Goal: Find specific page/section: Find specific page/section

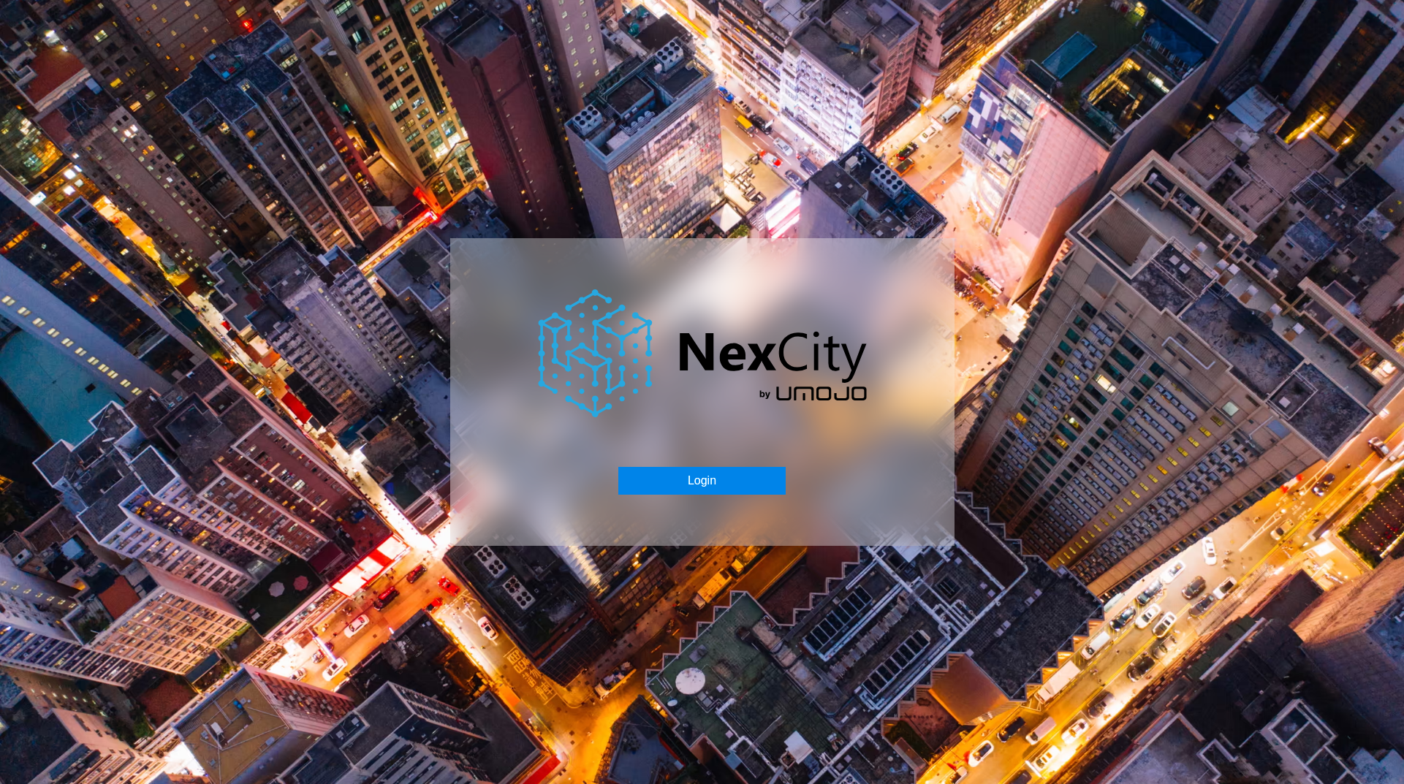
click at [742, 479] on button "Login" at bounding box center [701, 481] width 167 height 28
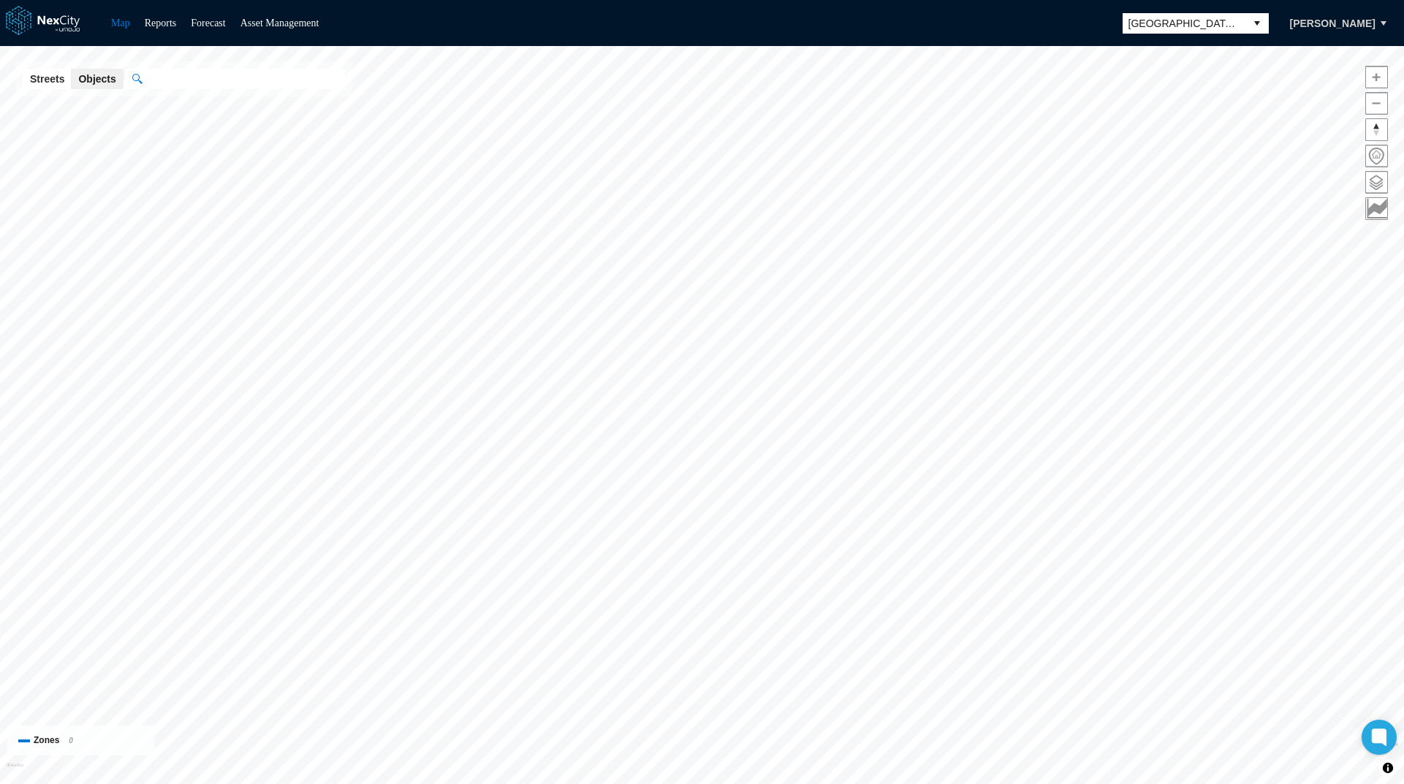
click at [170, 85] on input "text" at bounding box center [243, 79] width 203 height 20
click at [1374, 183] on span at bounding box center [1376, 182] width 21 height 21
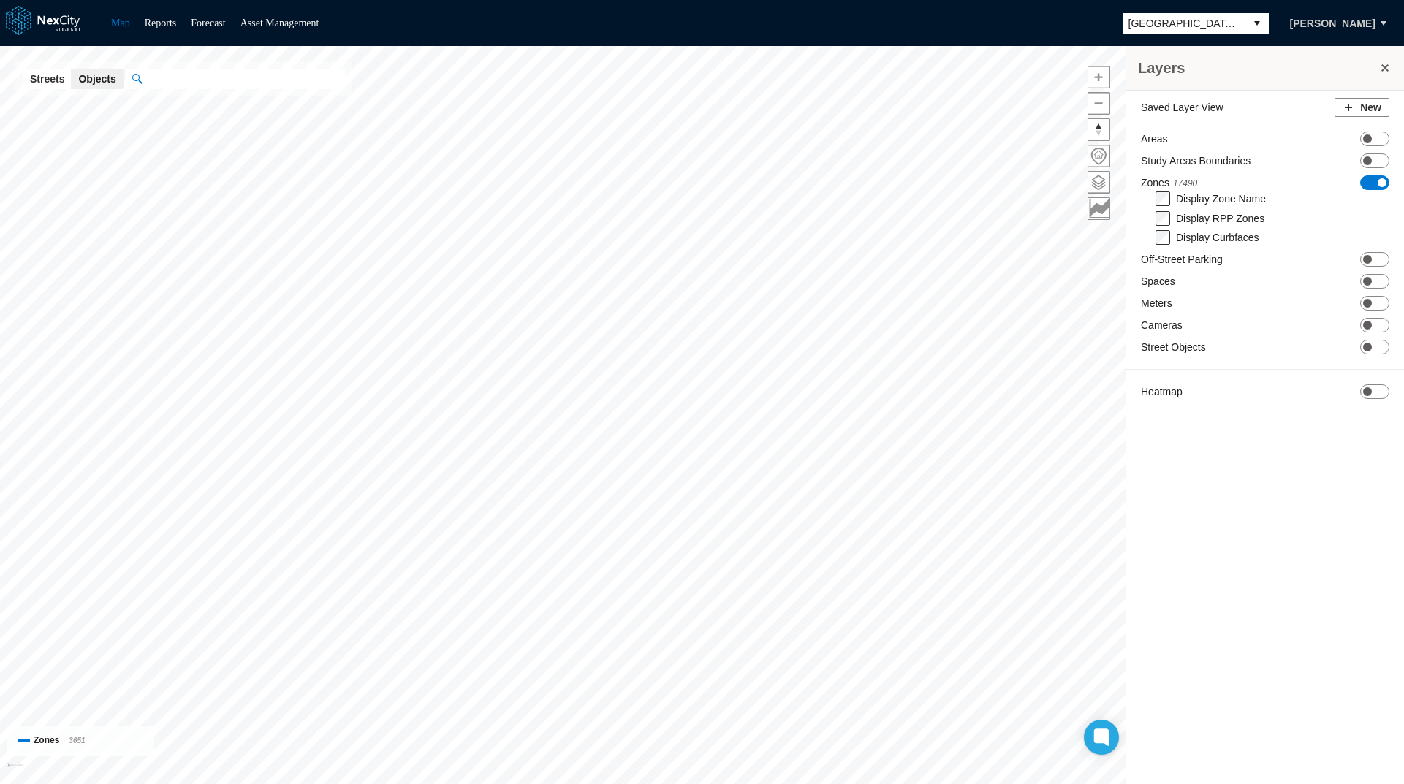
click at [299, 80] on input "text" at bounding box center [243, 79] width 203 height 20
click at [1375, 175] on span "ON OFF" at bounding box center [1374, 182] width 29 height 15
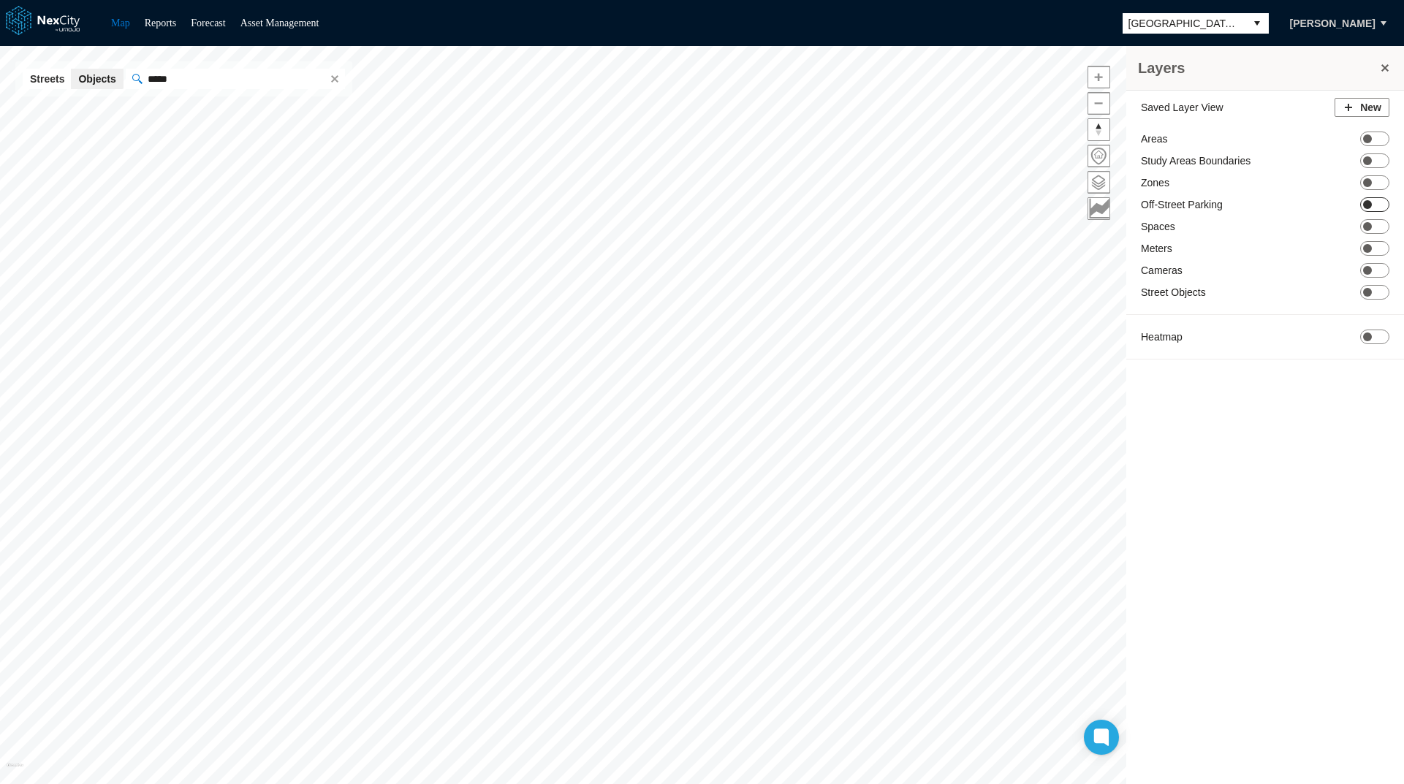
click at [1374, 205] on span "ON OFF" at bounding box center [1374, 204] width 29 height 15
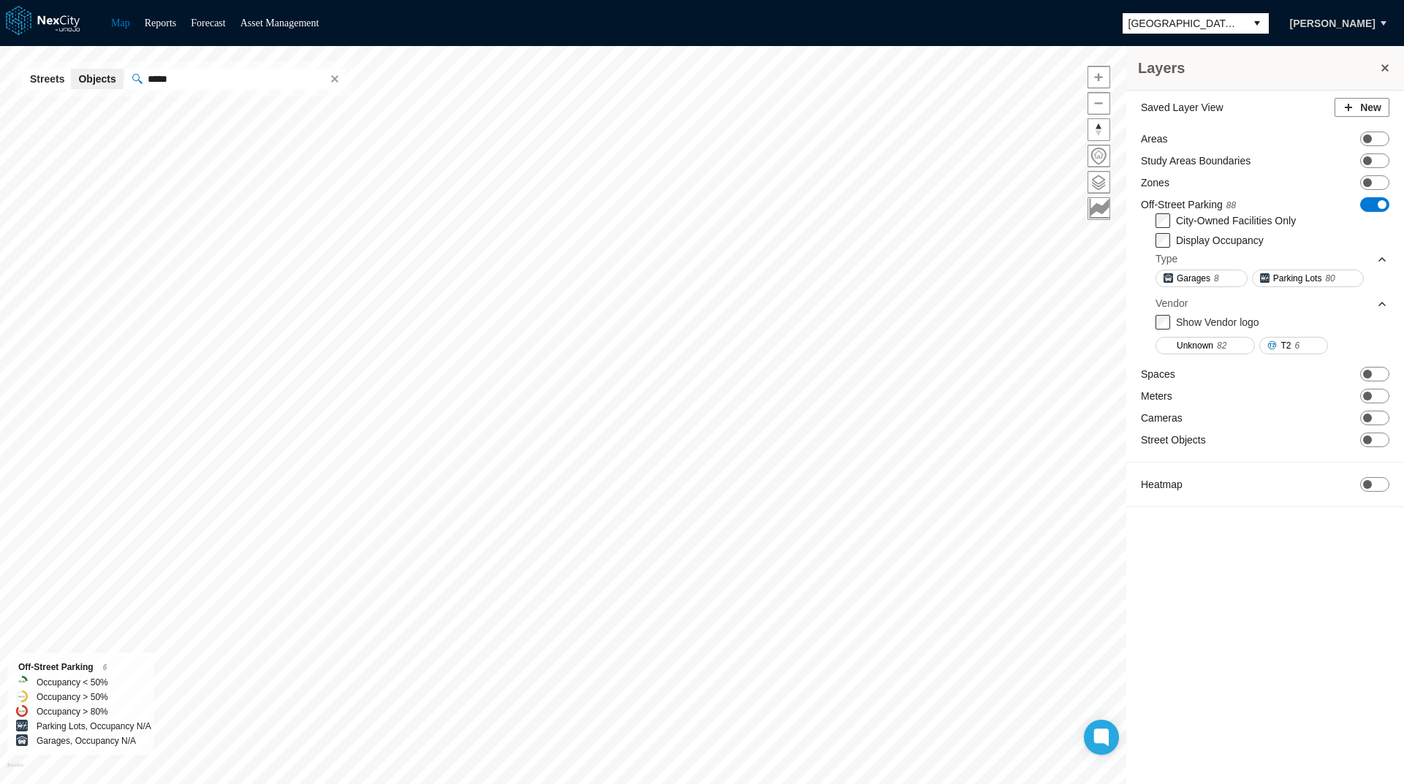
click at [258, 75] on input "*****" at bounding box center [233, 79] width 183 height 20
click at [247, 129] on div "Convention Center" at bounding box center [262, 123] width 212 height 16
type input "**********"
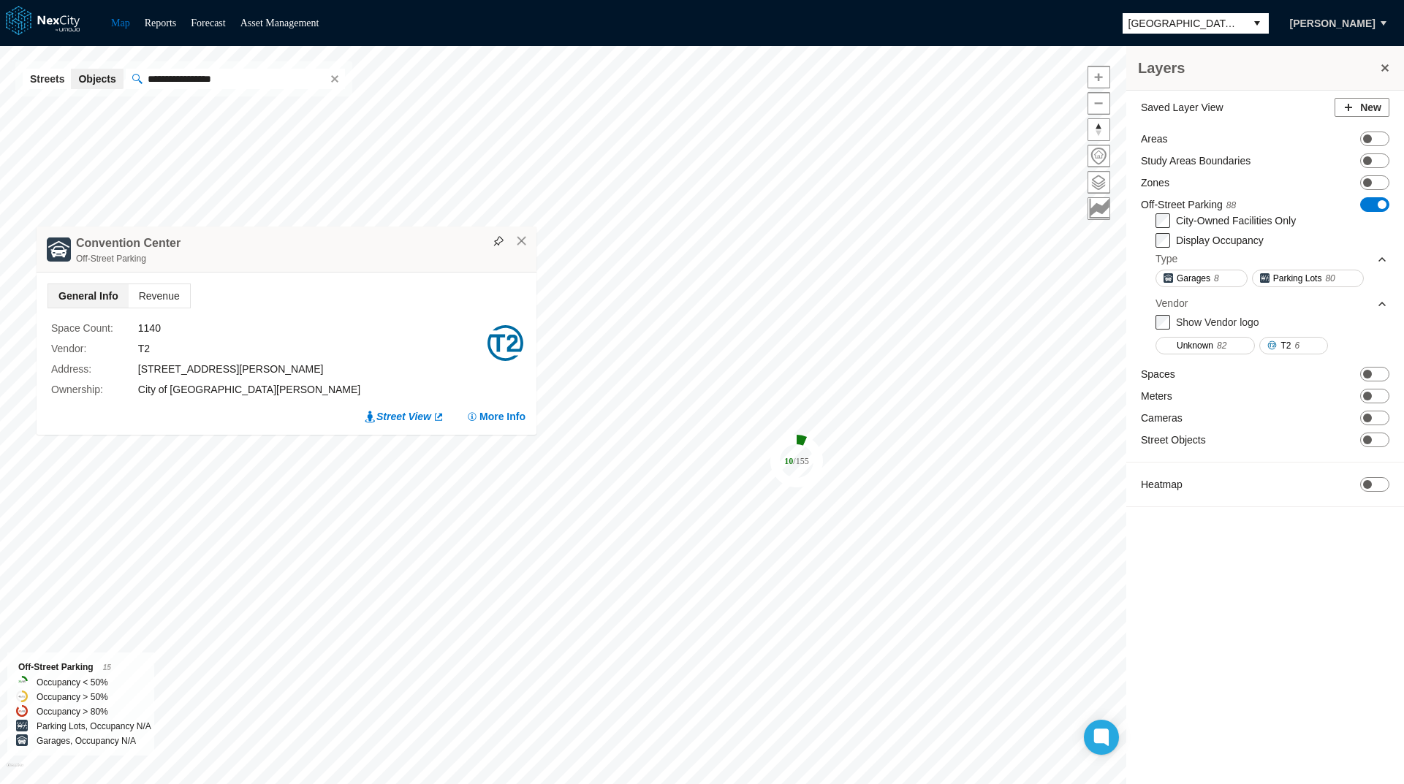
drag, startPoint x: 805, startPoint y: 238, endPoint x: 389, endPoint y: 263, distance: 416.5
click at [389, 263] on div "[GEOGRAPHIC_DATA] Off-Street Parking" at bounding box center [287, 250] width 500 height 46
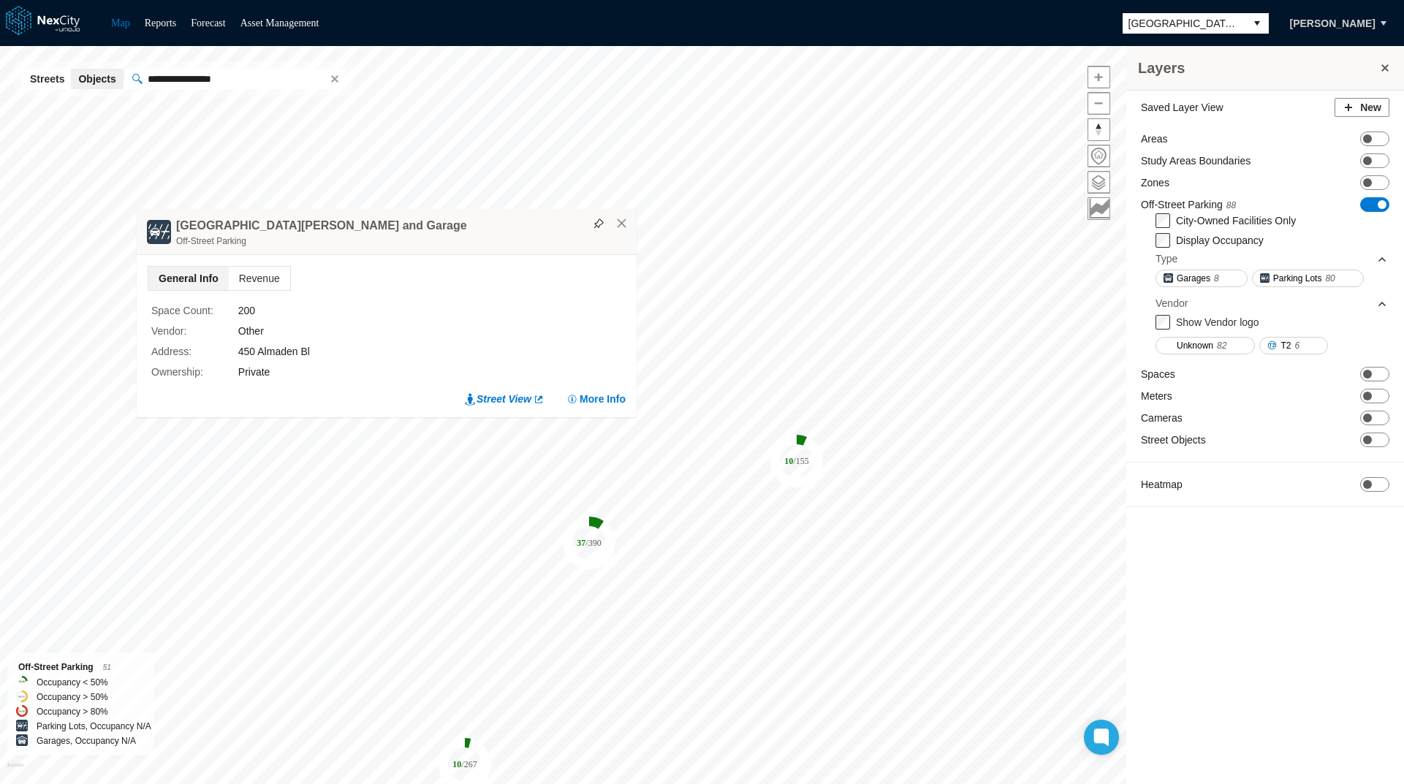
drag, startPoint x: 818, startPoint y: 277, endPoint x: 556, endPoint y: 248, distance: 264.0
click at [556, 248] on div "[GEOGRAPHIC_DATA][PERSON_NAME] and Garage Off-Street Parking" at bounding box center [387, 232] width 500 height 46
click at [617, 221] on button "×" at bounding box center [615, 220] width 13 height 13
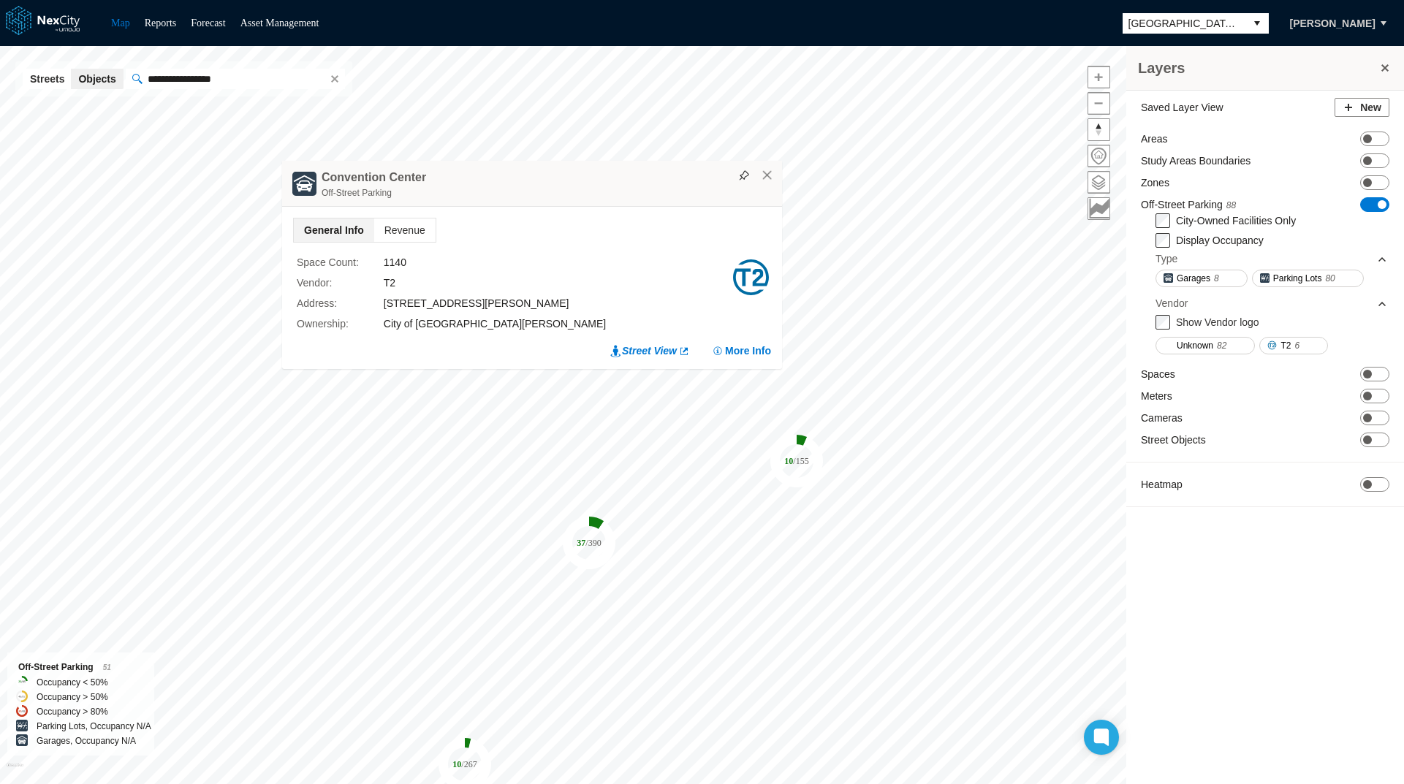
drag, startPoint x: 782, startPoint y: 224, endPoint x: 541, endPoint y: 137, distance: 255.7
click at [541, 186] on div "Off-Street Parking" at bounding box center [548, 193] width 453 height 15
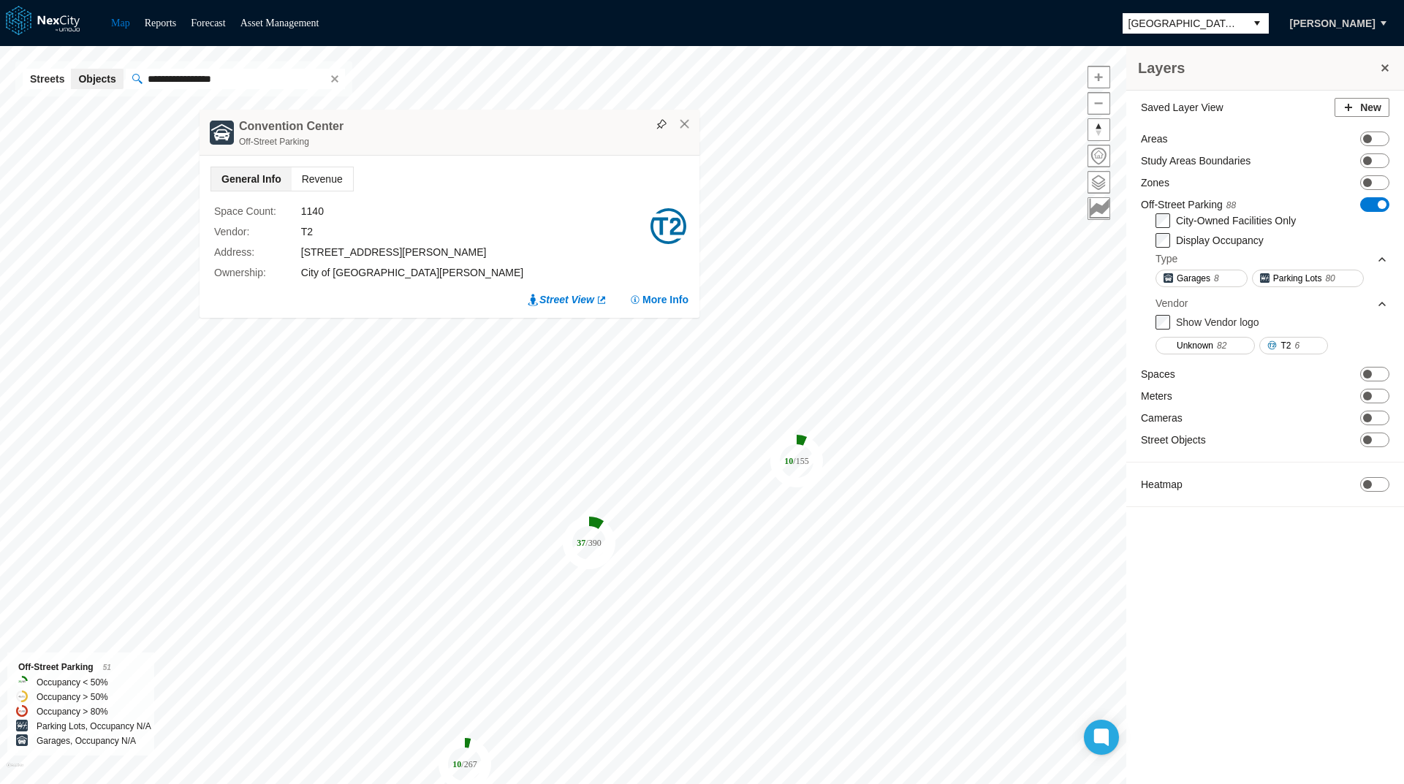
click at [327, 173] on span "Revenue" at bounding box center [322, 178] width 61 height 23
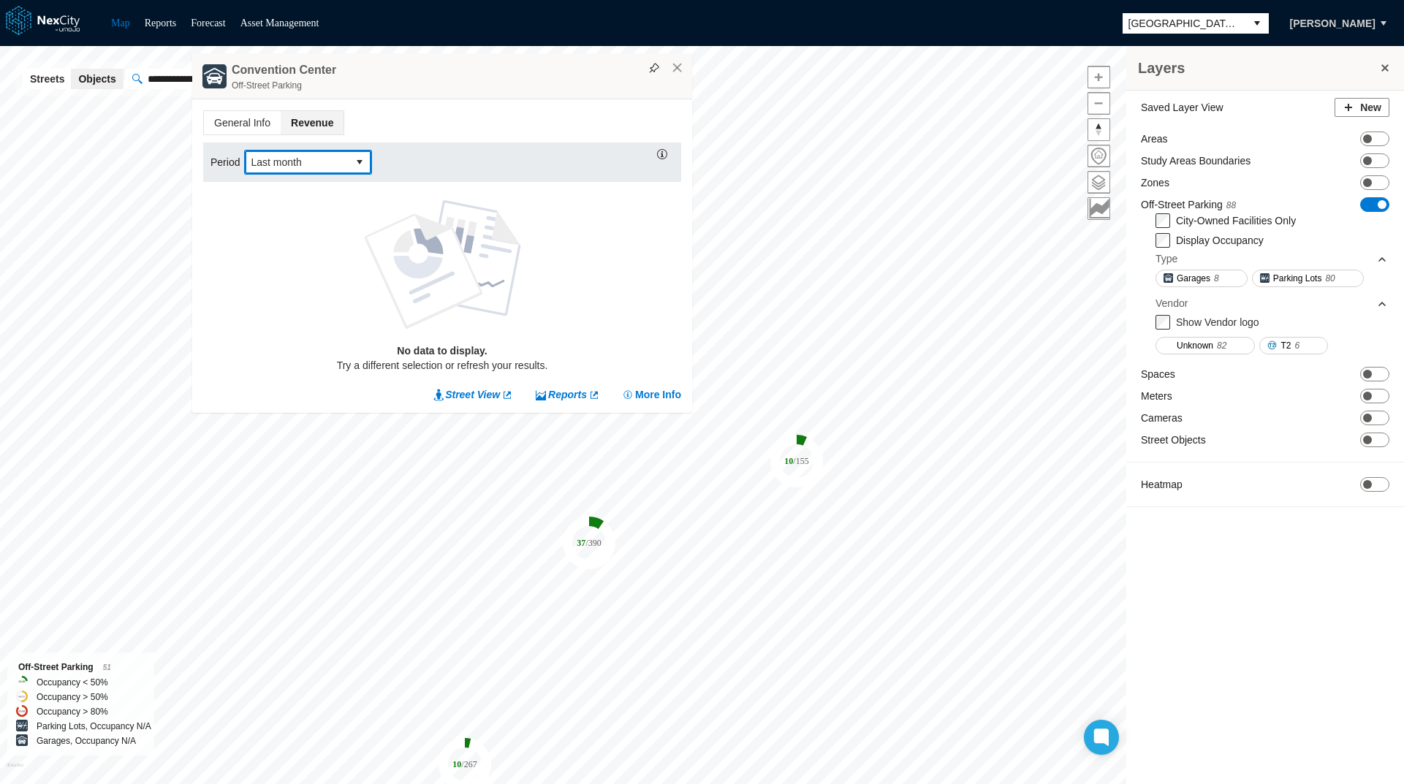
click at [357, 164] on button "select" at bounding box center [359, 162] width 23 height 23
click at [320, 282] on li "This week" at bounding box center [307, 280] width 128 height 26
